Goal: Task Accomplishment & Management: Manage account settings

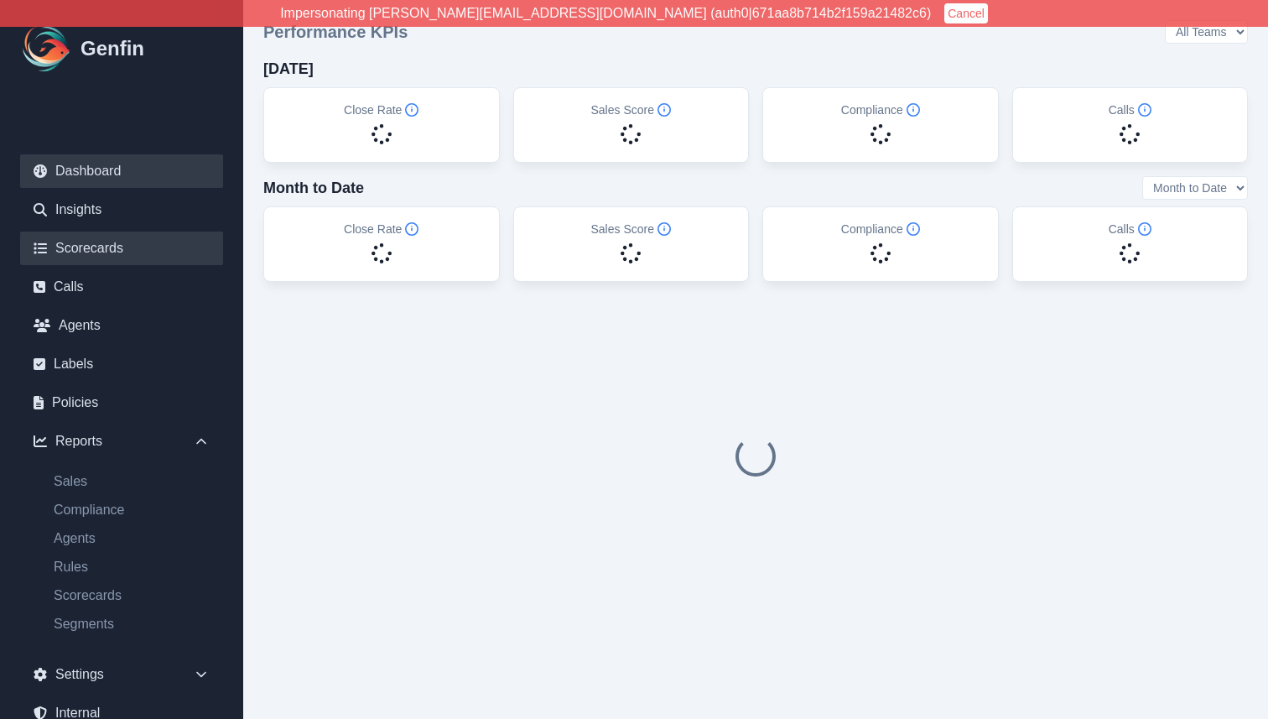
click at [96, 242] on link "Scorecards" at bounding box center [121, 249] width 203 height 34
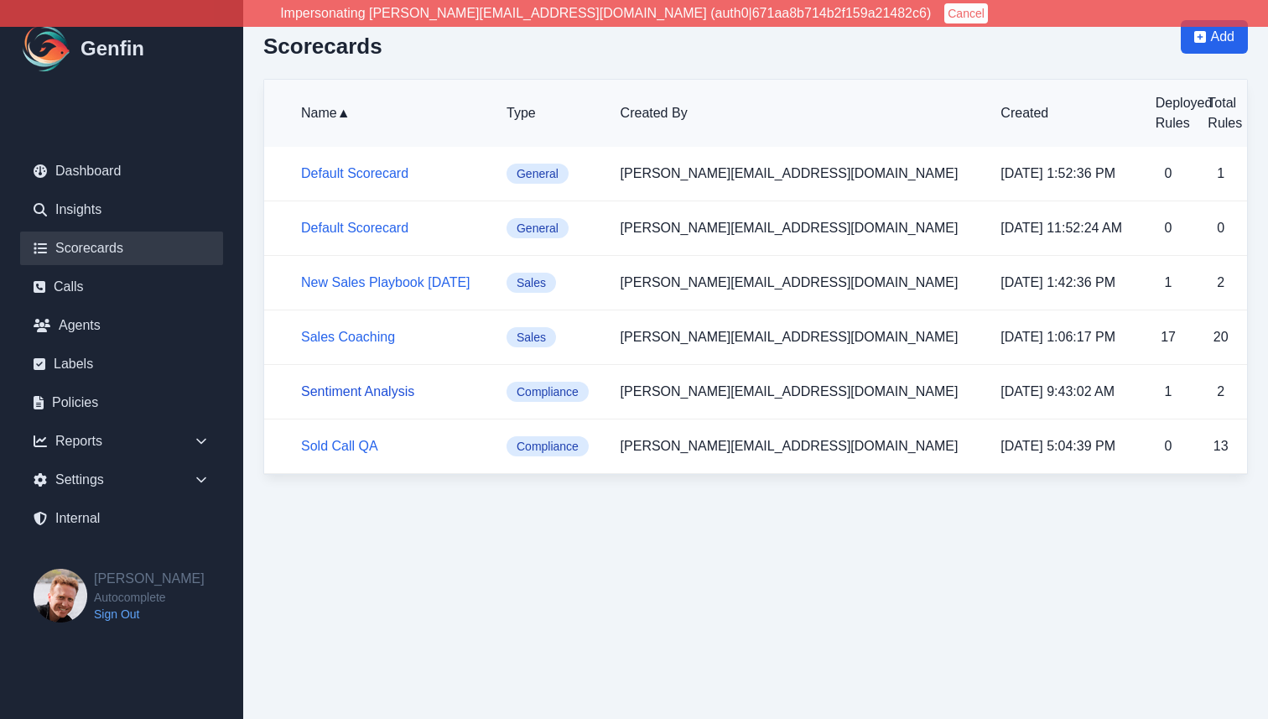
click at [357, 389] on link "Sentiment Analysis" at bounding box center [357, 391] width 113 height 14
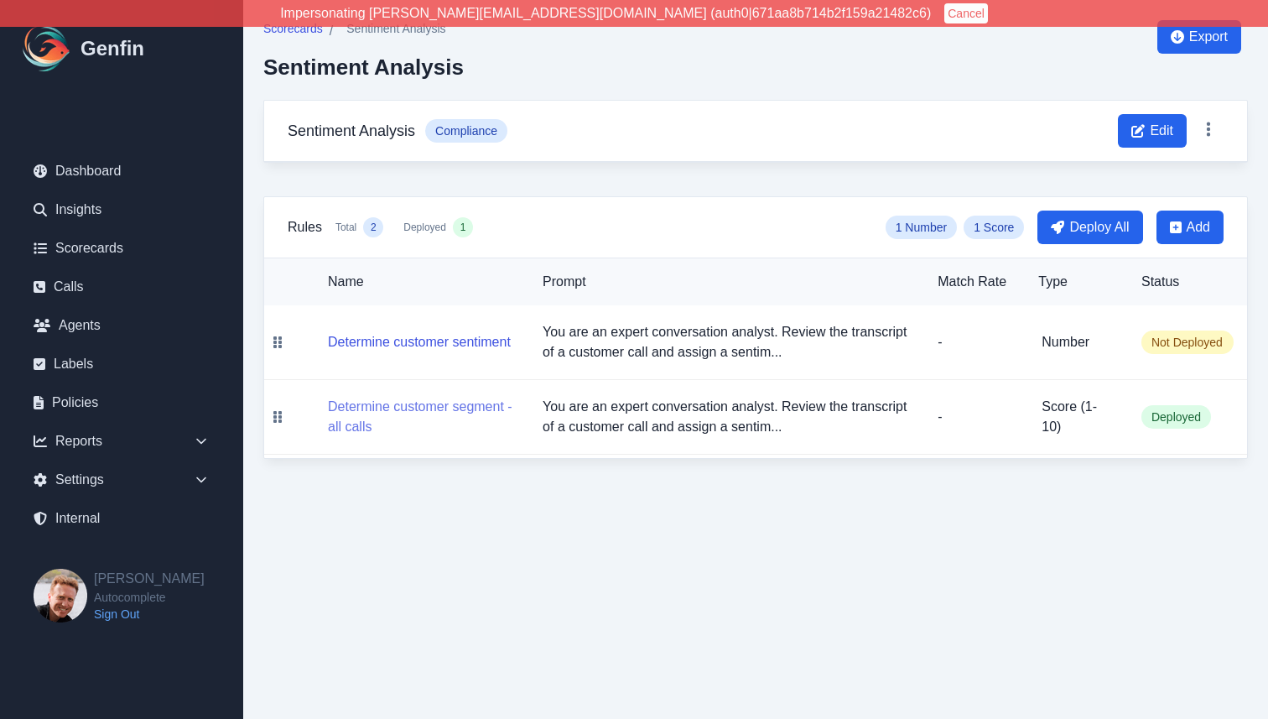
click at [445, 407] on button "Determine customer segment - all calls" at bounding box center [422, 417] width 188 height 40
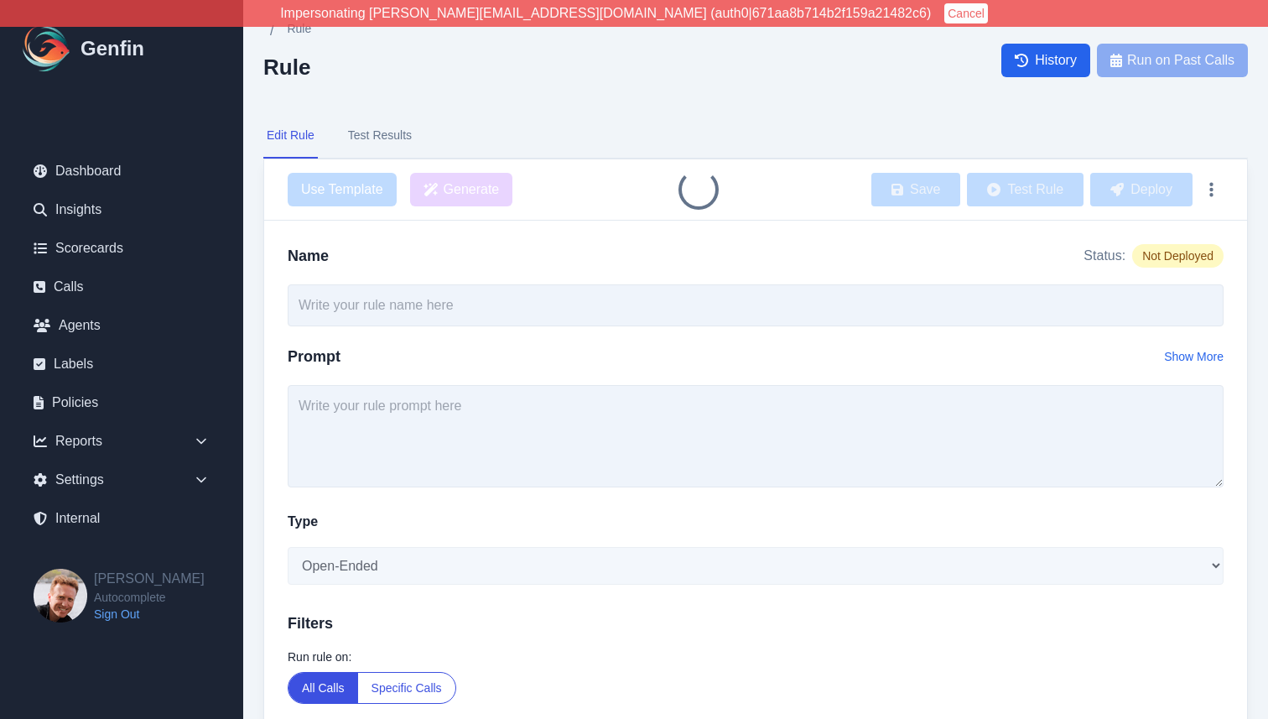
type input "Determine customer segment - all calls"
type textarea "You are an expert conversation analyst. Review the transcript of a customer cal…"
select select "Score"
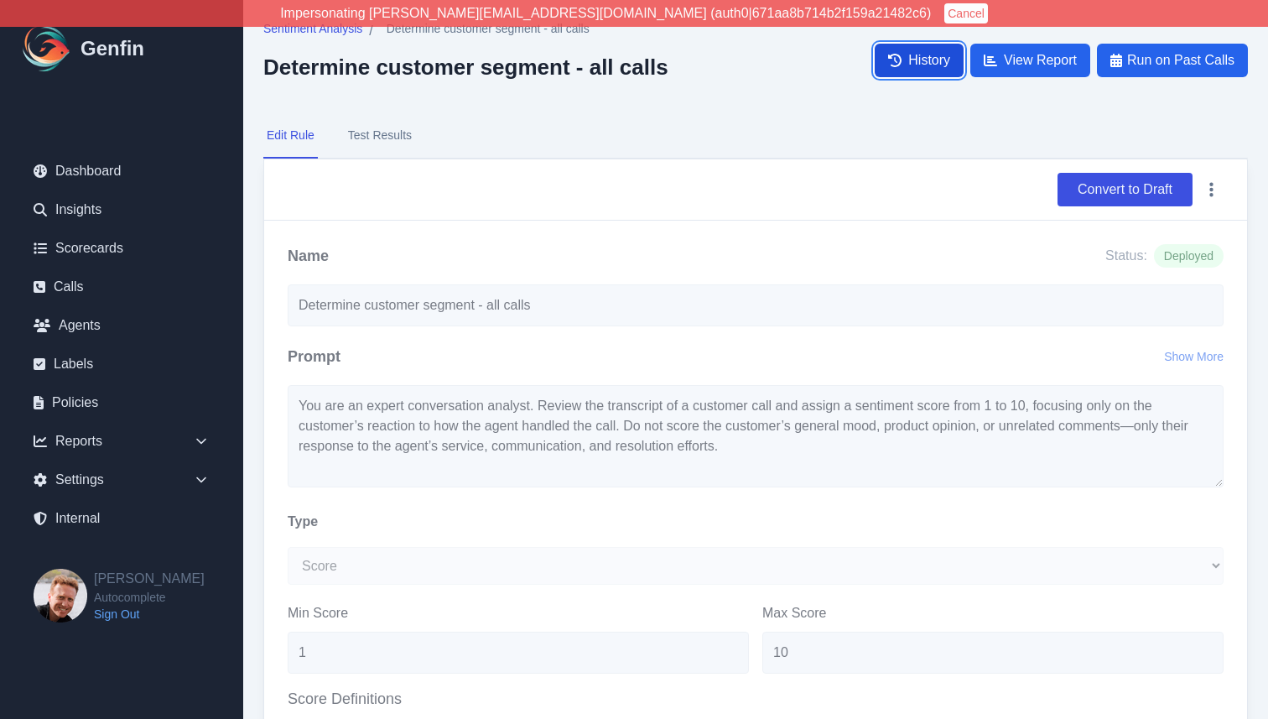
click at [888, 65] on icon at bounding box center [894, 60] width 13 height 13
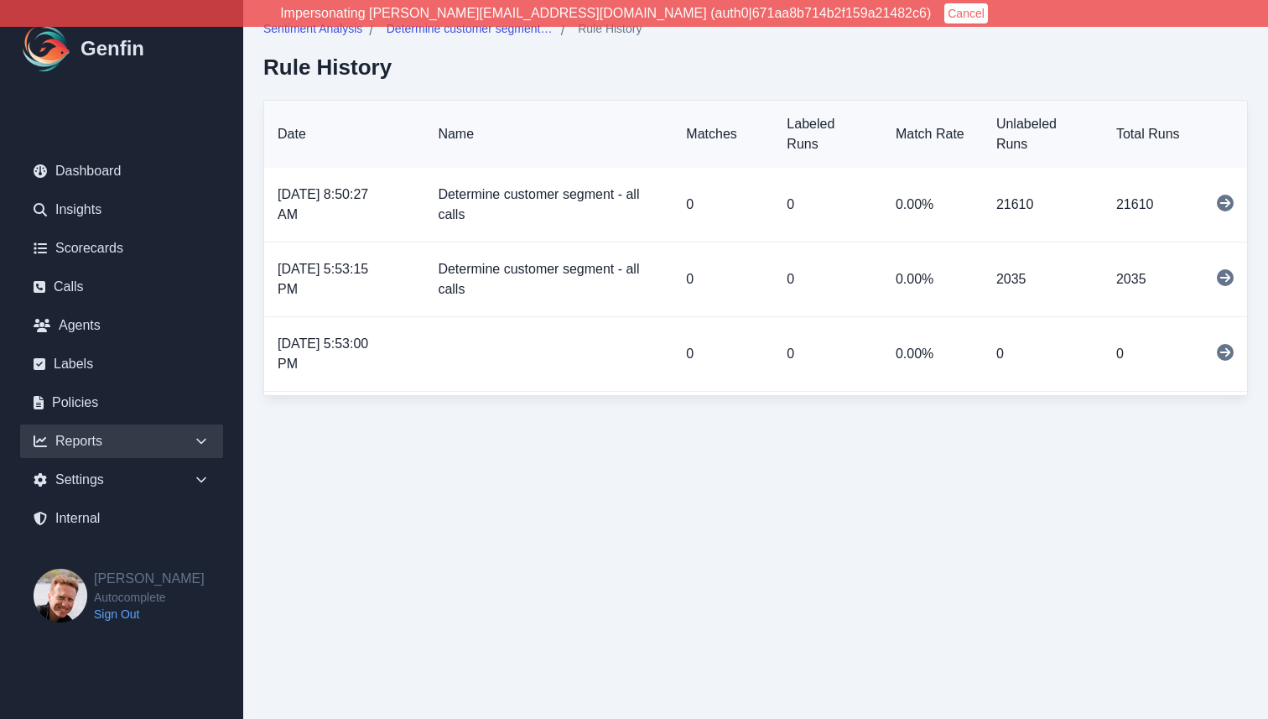
click at [154, 445] on div "Reports" at bounding box center [121, 441] width 203 height 34
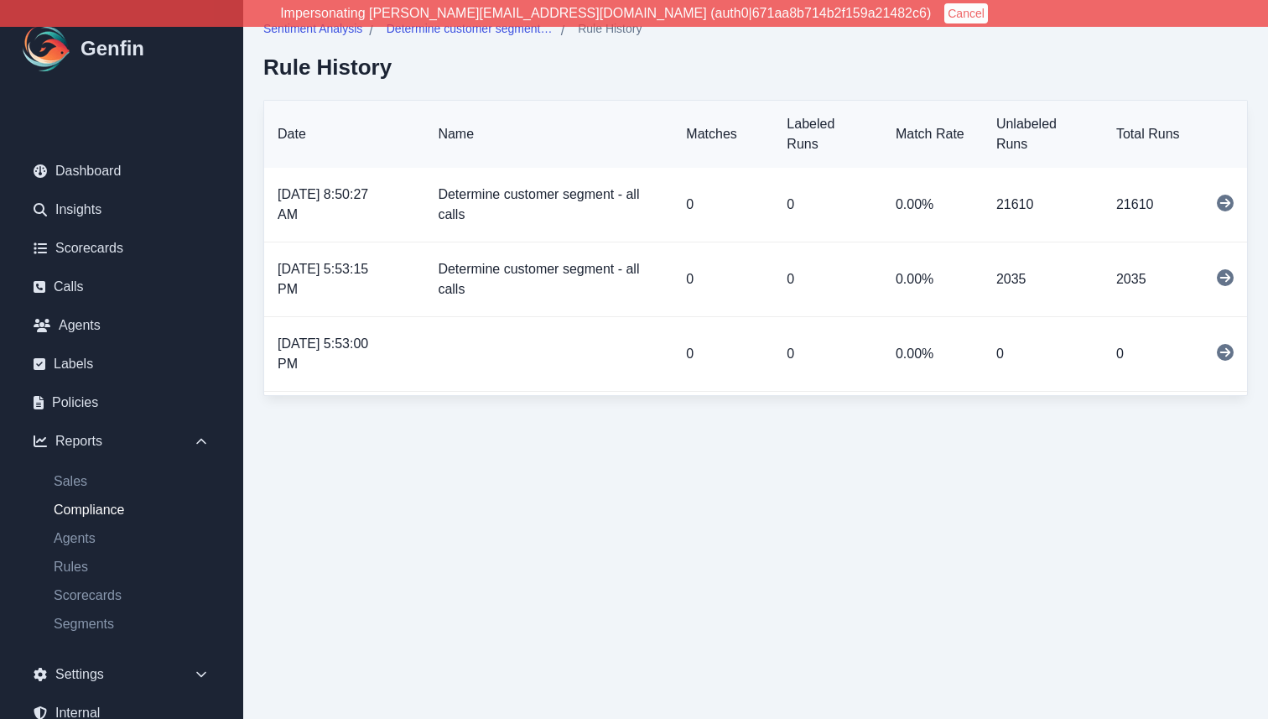
click at [90, 513] on link "Compliance" at bounding box center [131, 510] width 183 height 20
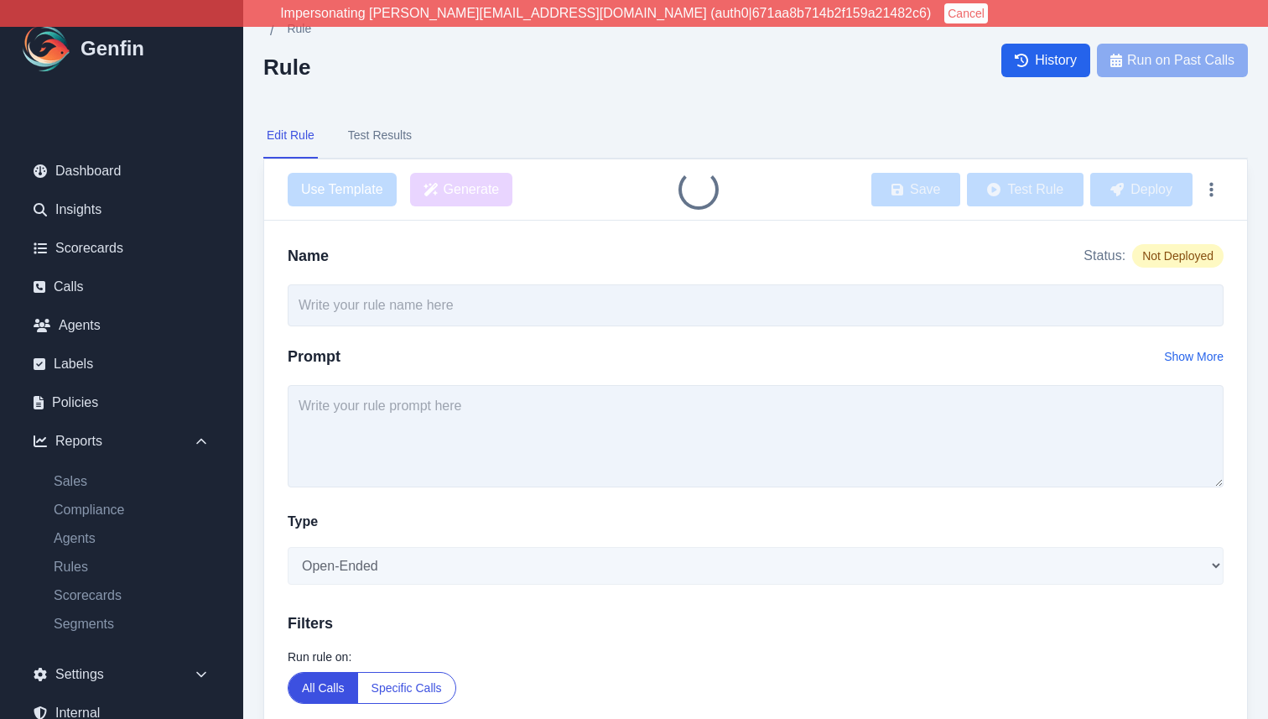
type input "Determine customer segment - all calls"
type textarea "You are an expert conversation analyst. Review the transcript of a customer cal…"
select select "Score"
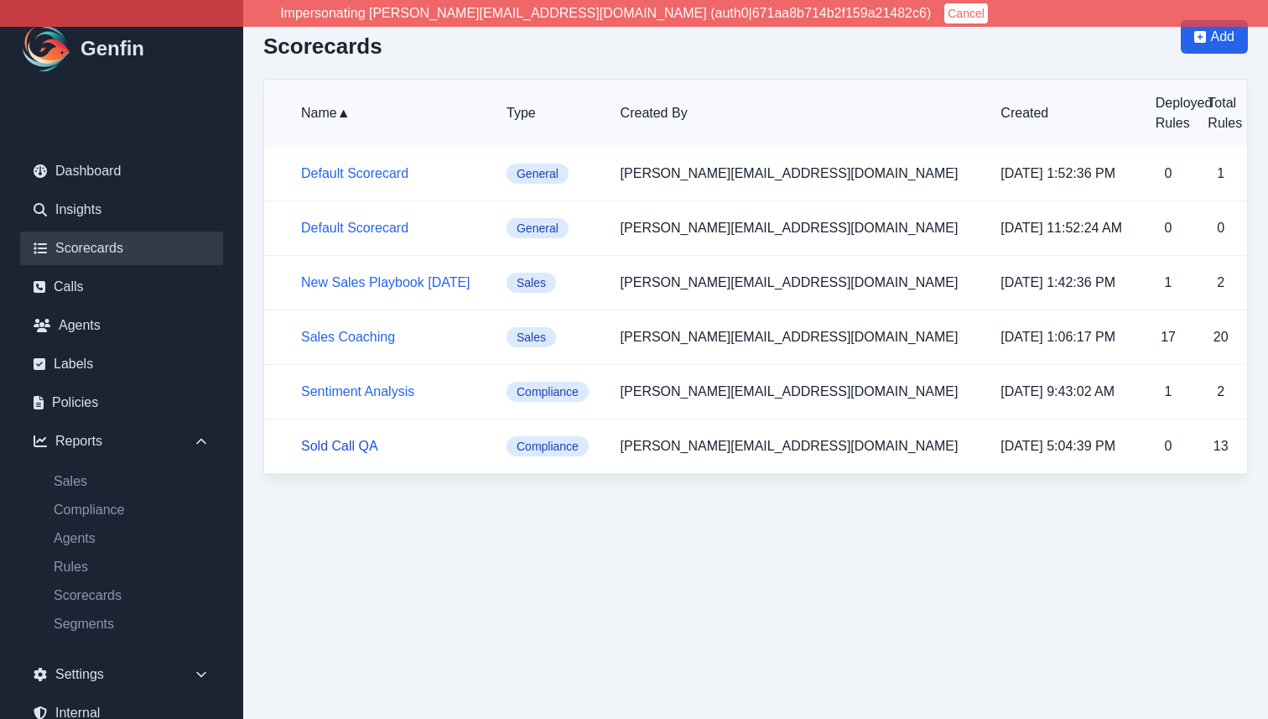
click at [351, 450] on link "Sold Call QA" at bounding box center [339, 446] width 77 height 14
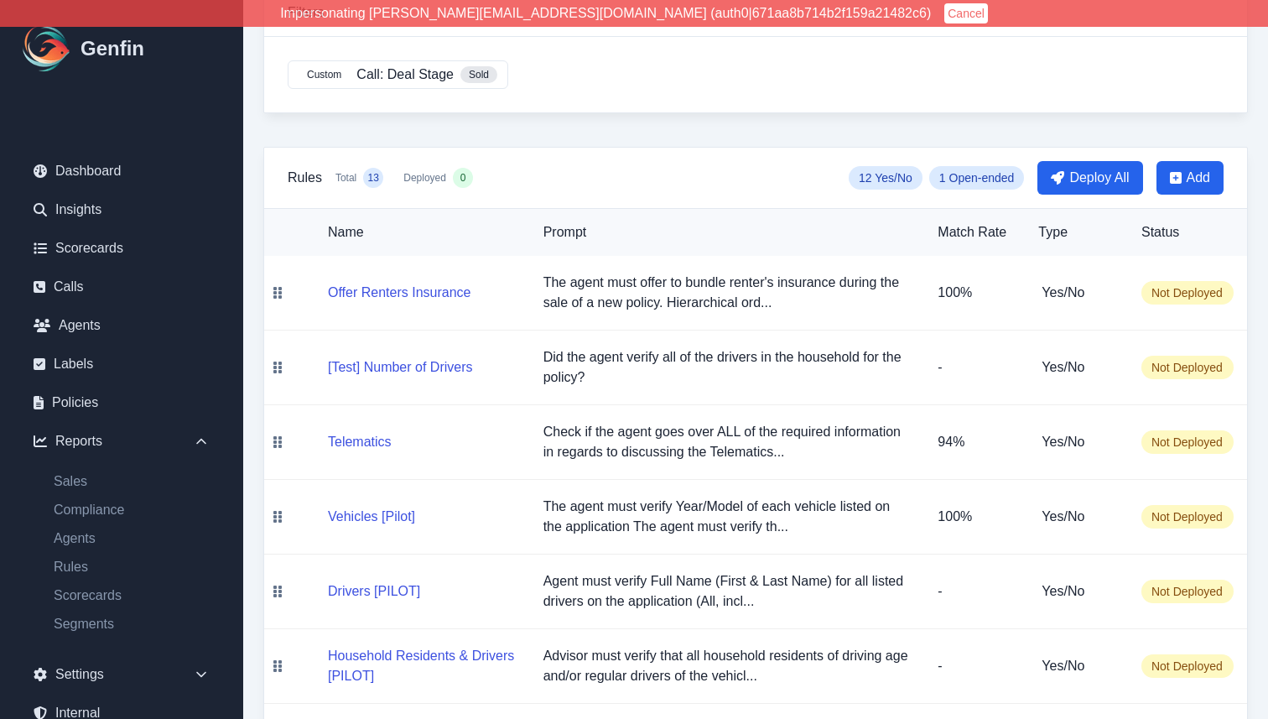
scroll to position [186, 0]
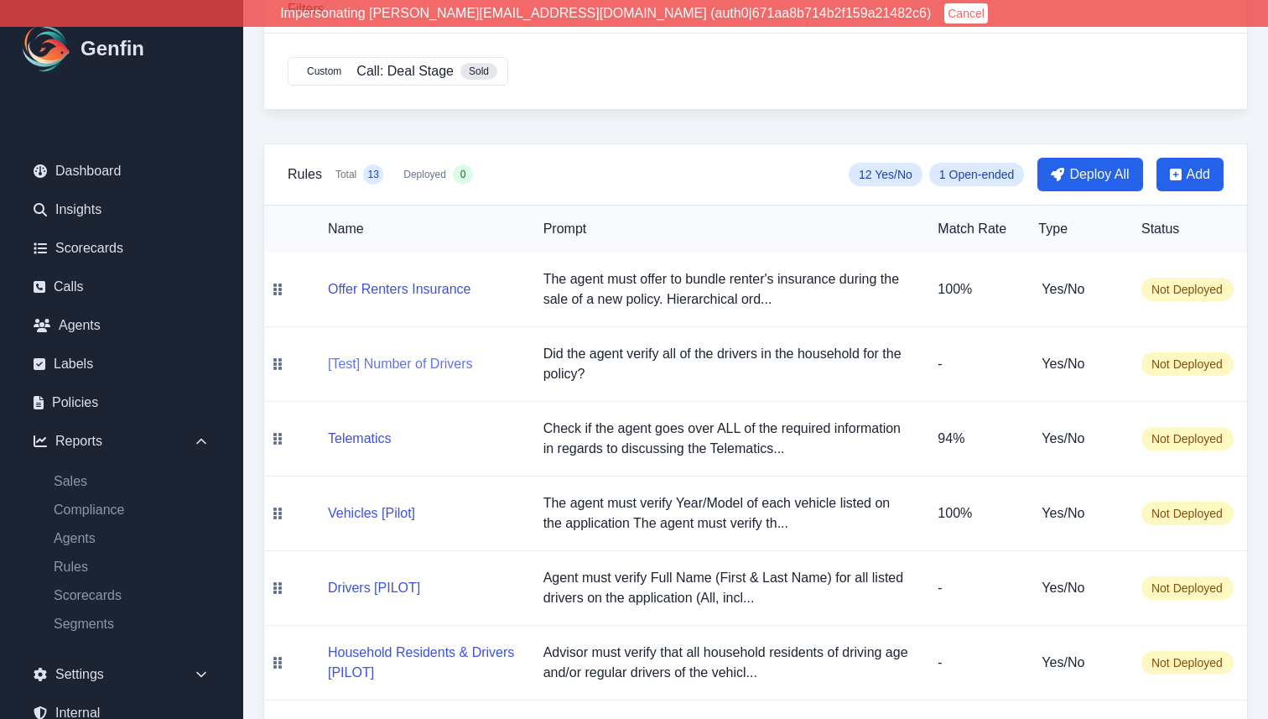
click at [382, 367] on button "[Test] Number of Drivers" at bounding box center [400, 364] width 144 height 20
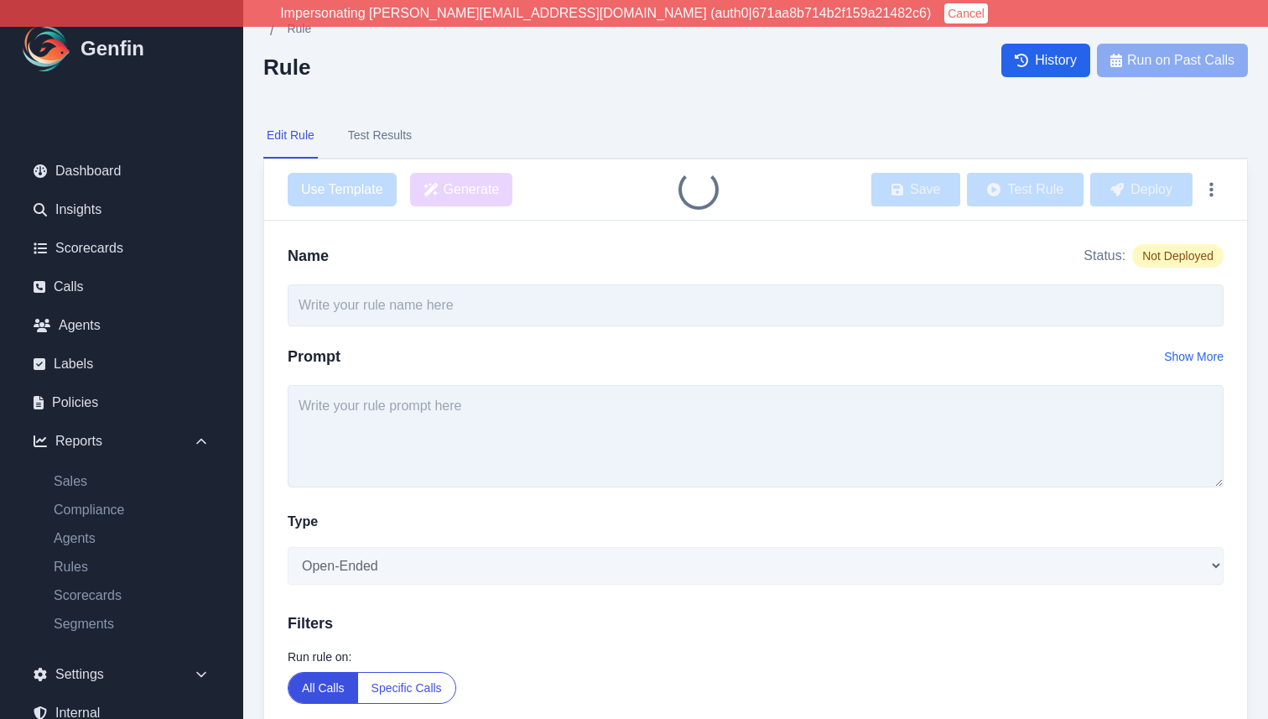
type input "[Test] Number of Drivers"
type textarea "Did the agent verify all of the drivers in the household for the policy?"
select select "Yes/No"
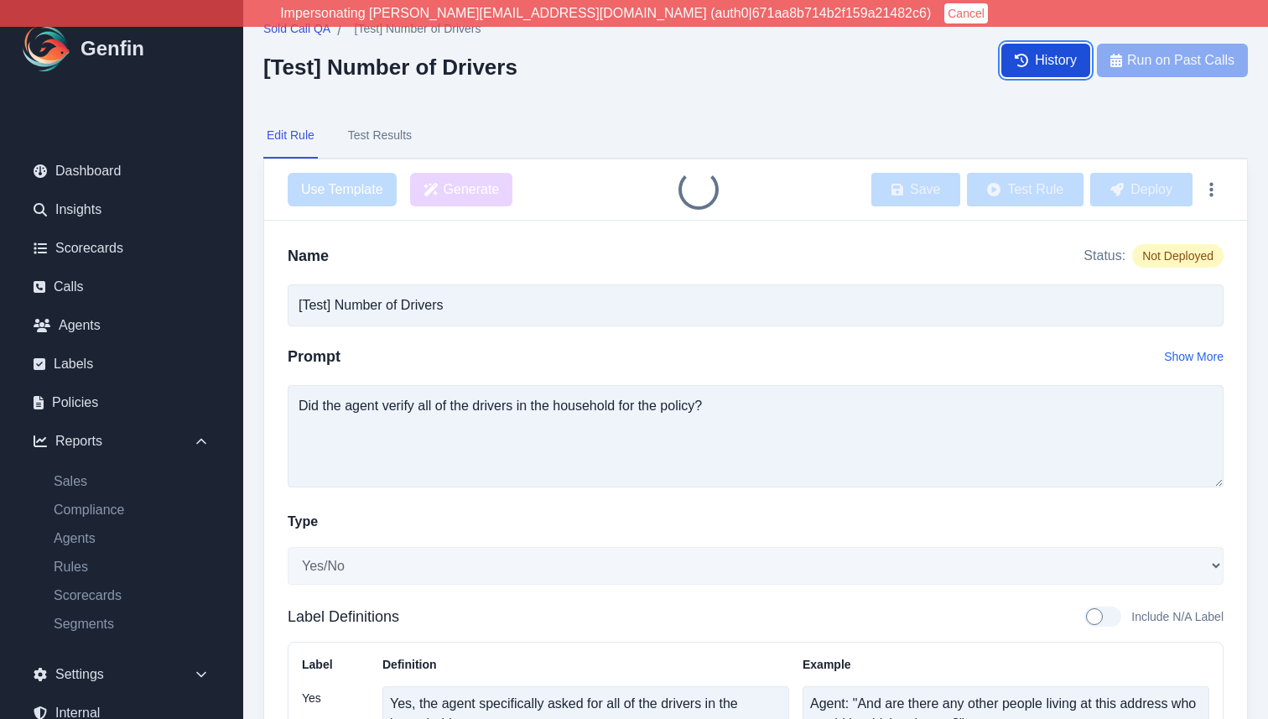
click at [1059, 62] on span "History" at bounding box center [1056, 60] width 42 height 20
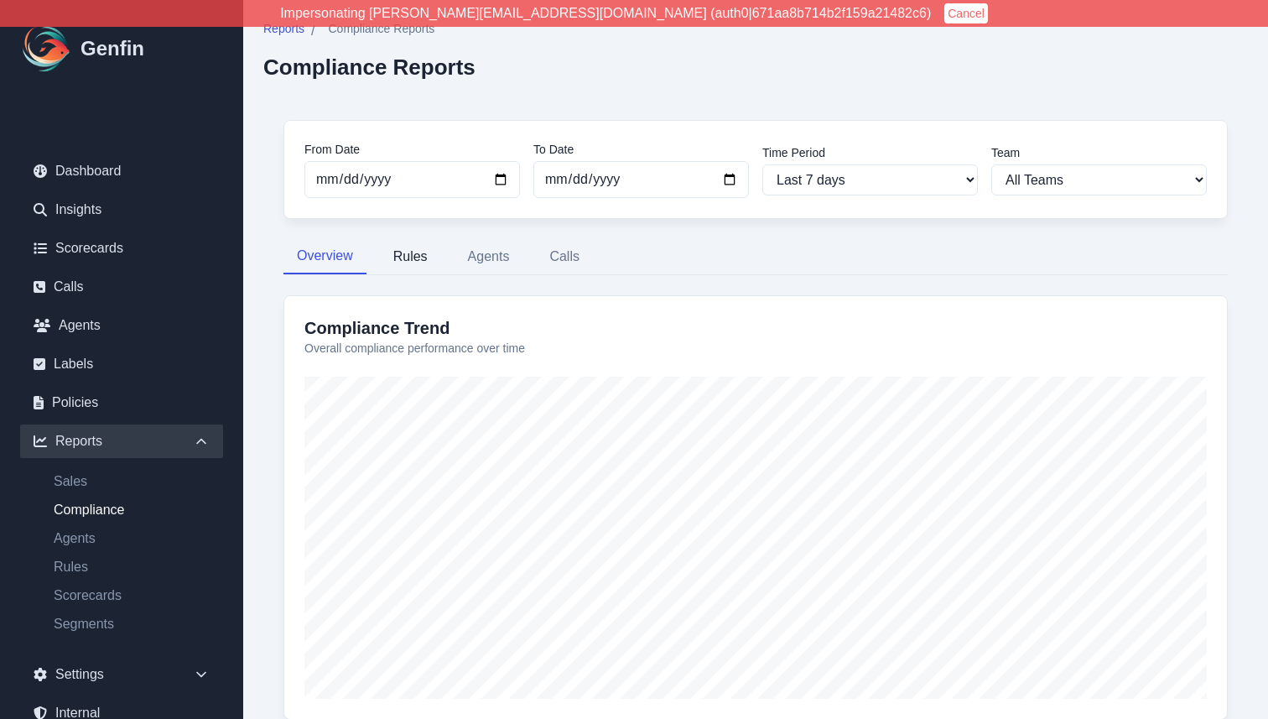
click at [416, 258] on button "Rules" at bounding box center [410, 256] width 61 height 35
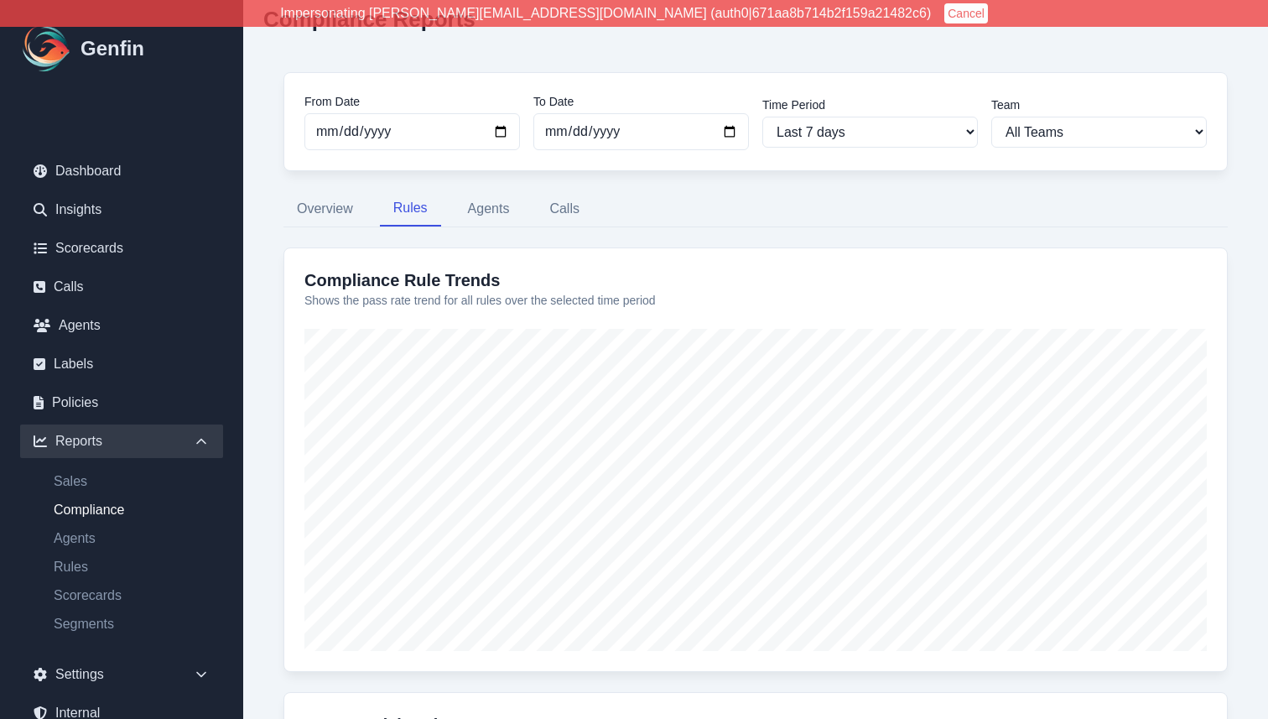
scroll to position [49, 0]
